Goal: Transaction & Acquisition: Purchase product/service

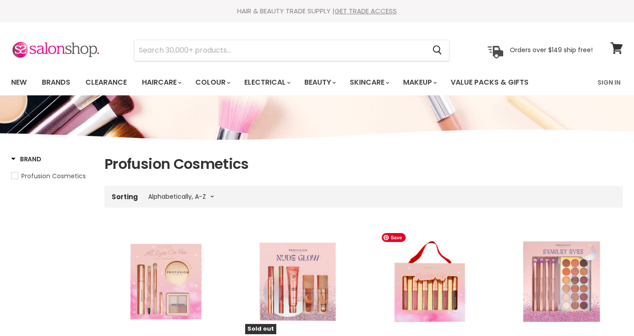
select select "title-ascending"
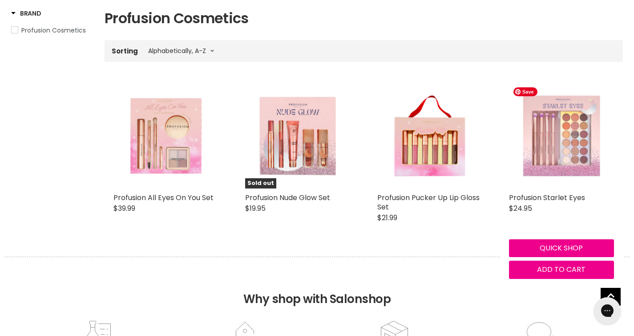
click at [543, 166] on img "Main content" at bounding box center [561, 135] width 105 height 105
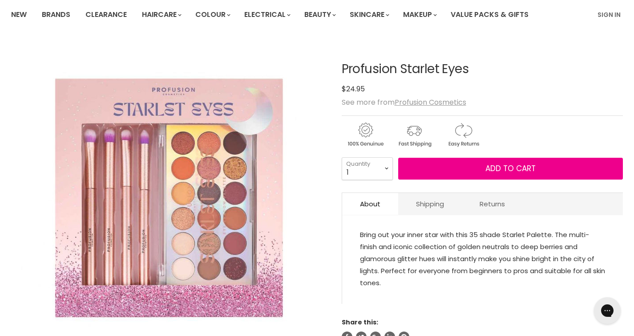
scroll to position [68, 0]
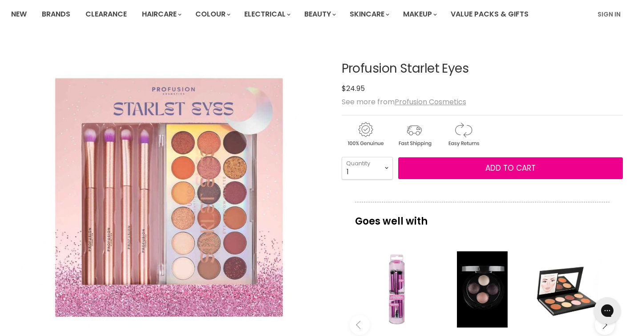
drag, startPoint x: 342, startPoint y: 69, endPoint x: 512, endPoint y: 75, distance: 170.1
click at [512, 75] on h1 "Profusion Starlet Eyes" at bounding box center [483, 69] width 282 height 14
